Goal: Check status: Check status

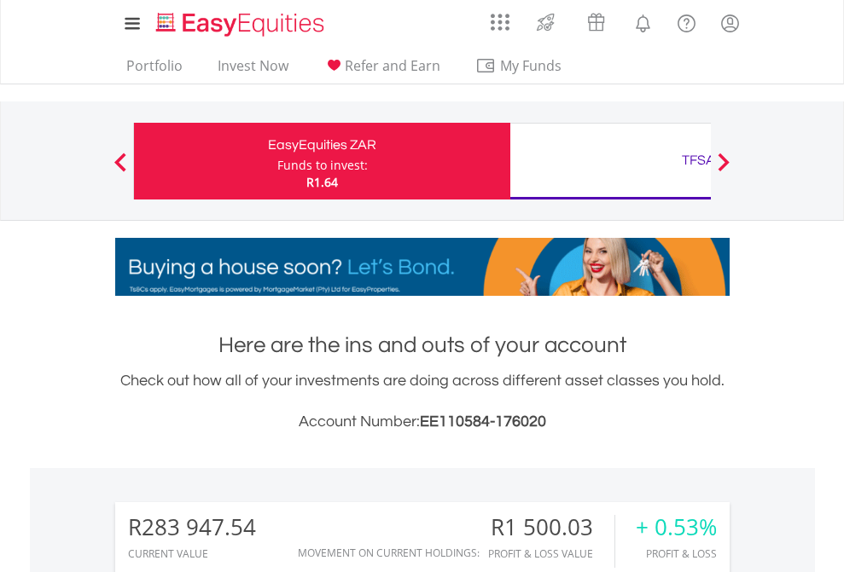
click at [277, 161] on div "Funds to invest:" at bounding box center [322, 165] width 90 height 17
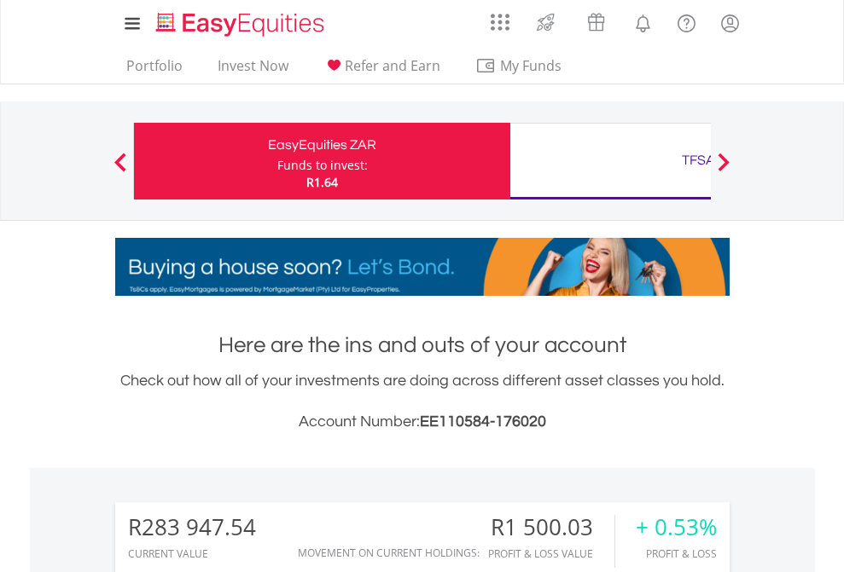
scroll to position [164, 268]
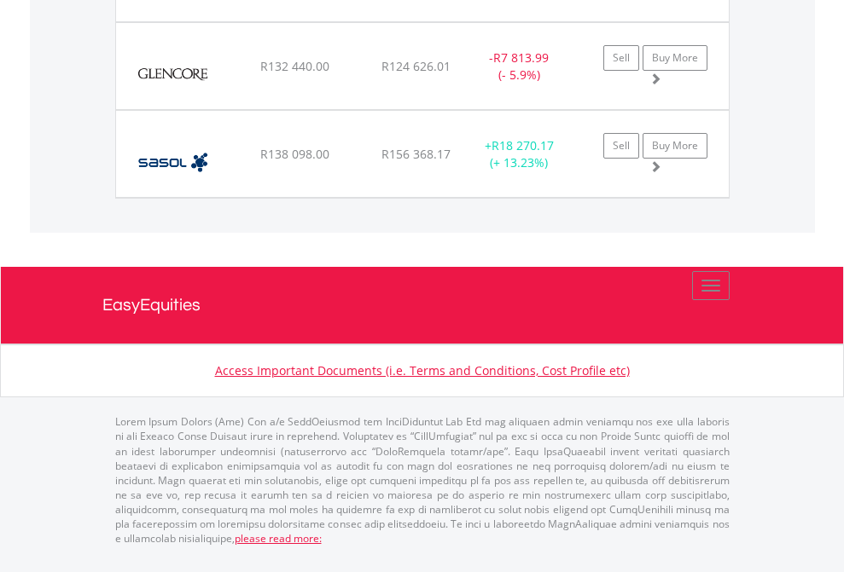
scroll to position [164, 268]
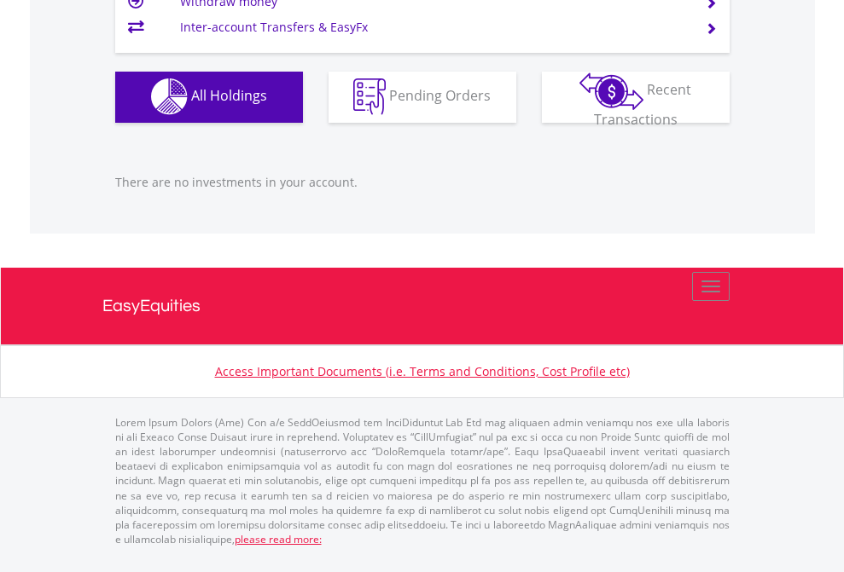
scroll to position [164, 268]
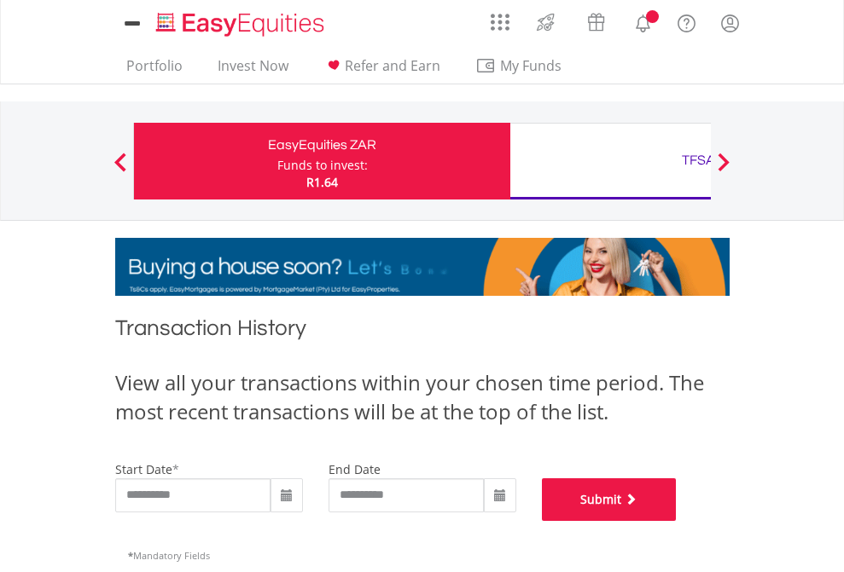
click at [676, 521] on button "Submit" at bounding box center [609, 500] width 135 height 43
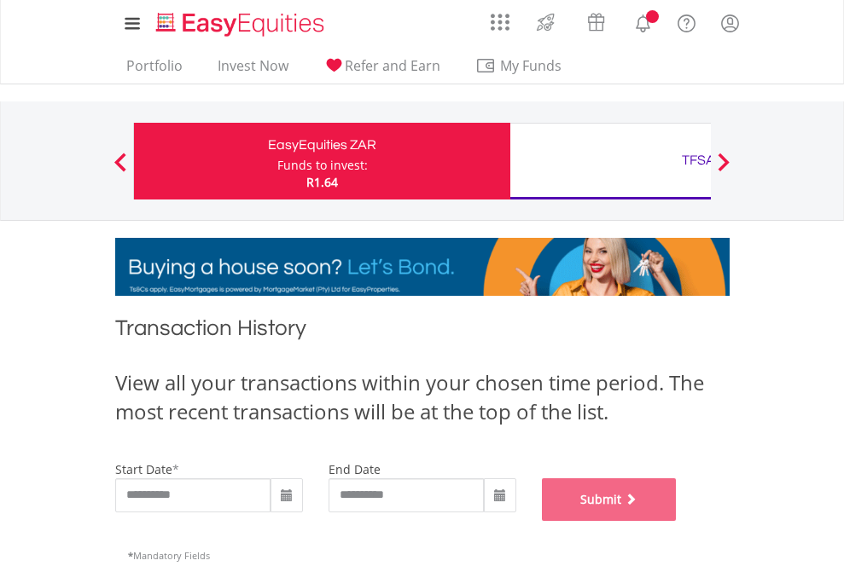
scroll to position [692, 0]
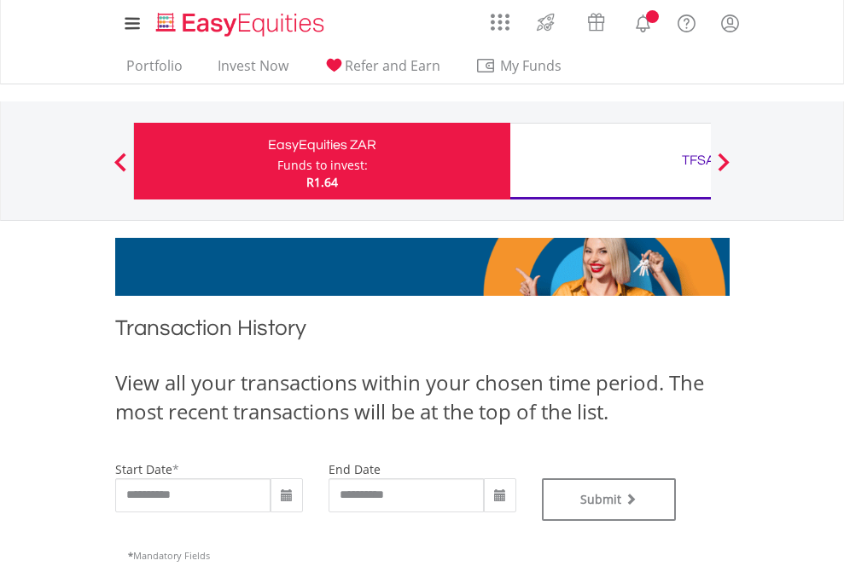
click at [610, 161] on div "TFSA" at bounding box center [698, 160] width 356 height 24
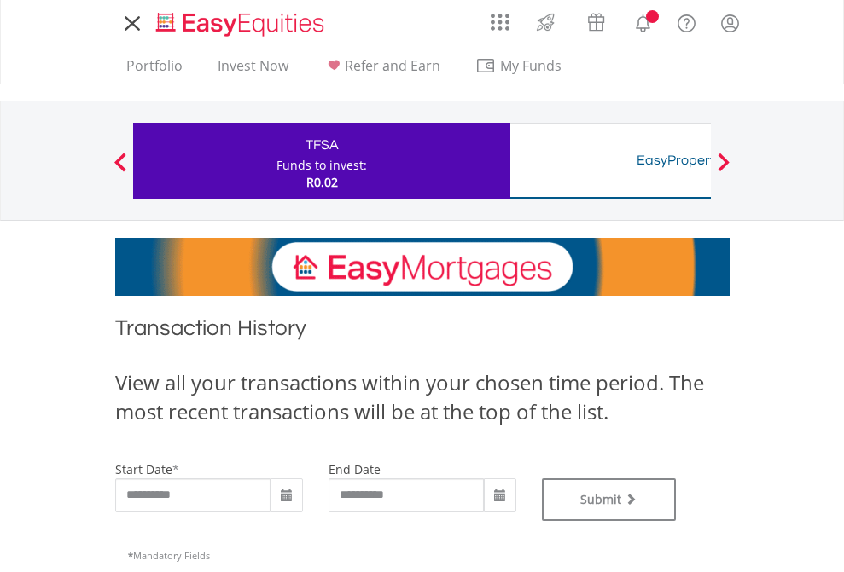
type input "**********"
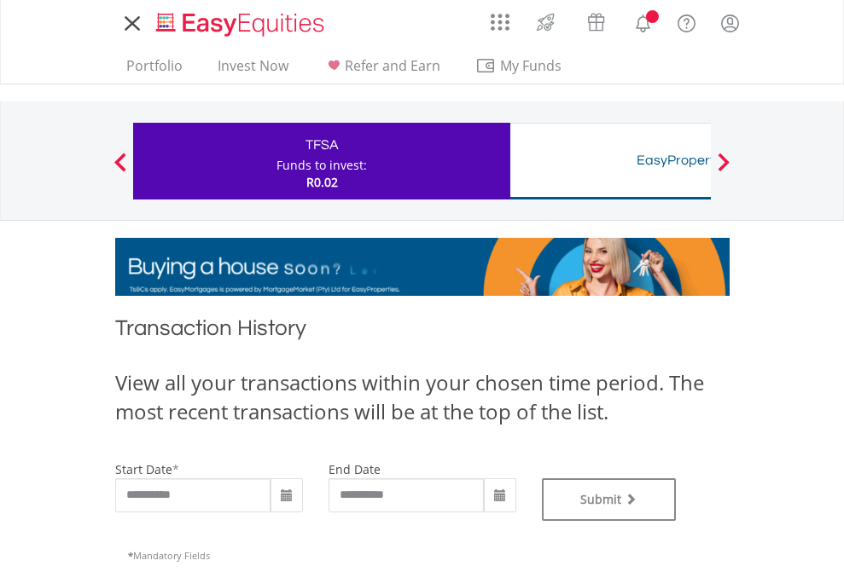
type input "**********"
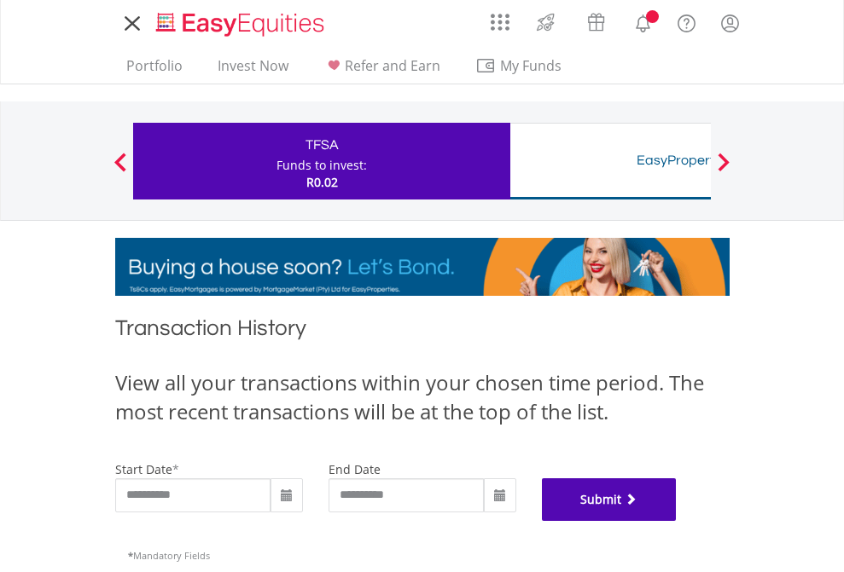
click at [676, 521] on button "Submit" at bounding box center [609, 500] width 135 height 43
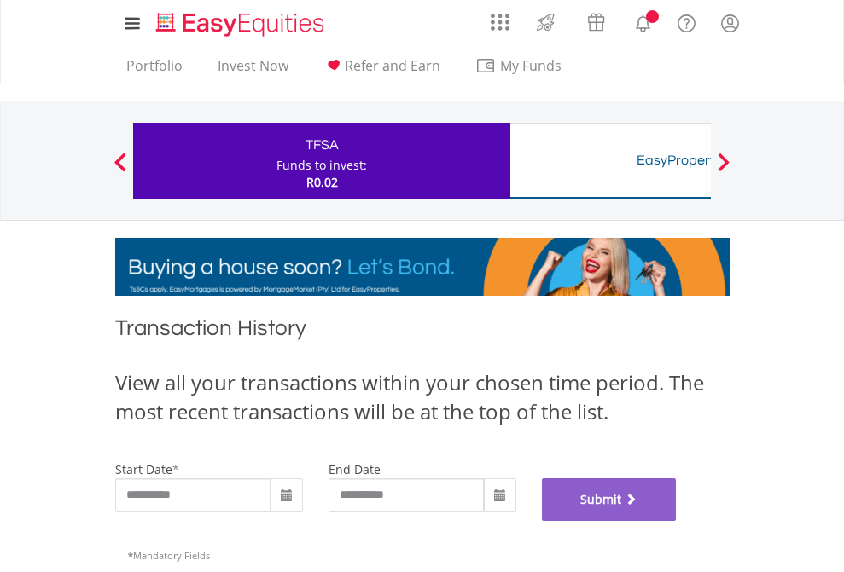
scroll to position [692, 0]
